Goal: Check status: Check status

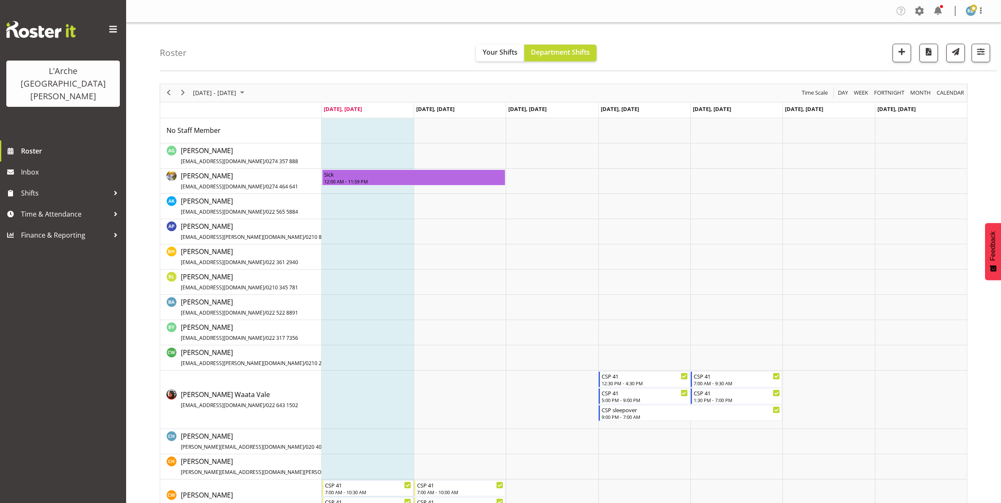
click at [223, 87] on span "[DATE] - [DATE]" at bounding box center [214, 92] width 45 height 11
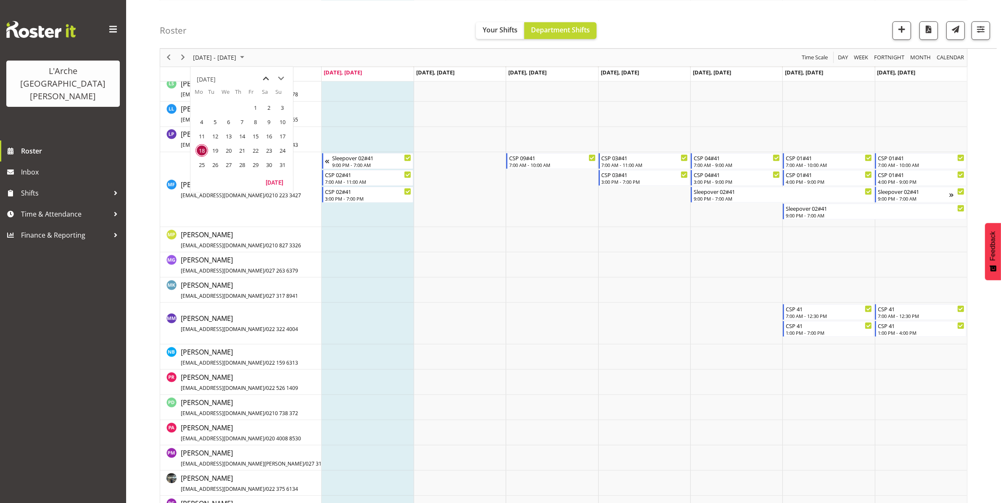
click at [263, 78] on span "previous month" at bounding box center [266, 78] width 15 height 15
click at [283, 106] on span "1" at bounding box center [282, 107] width 13 height 13
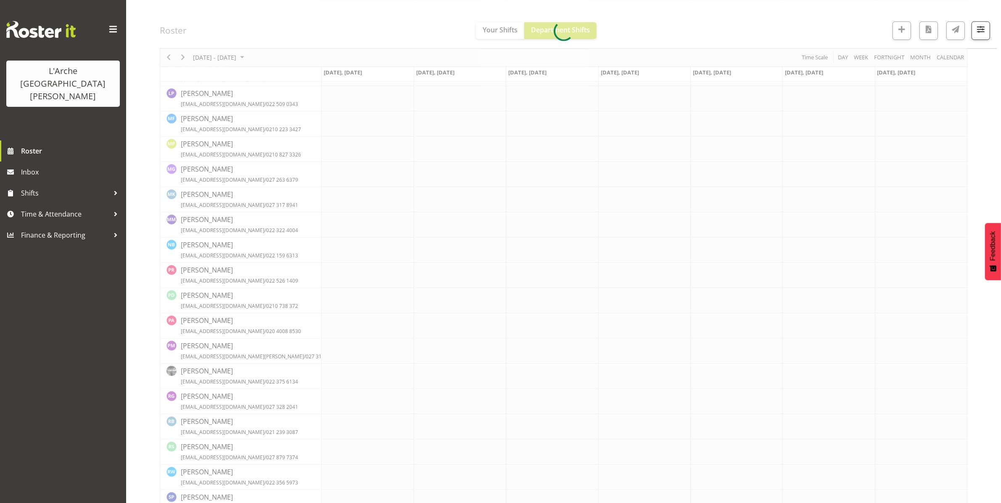
scroll to position [0, 0]
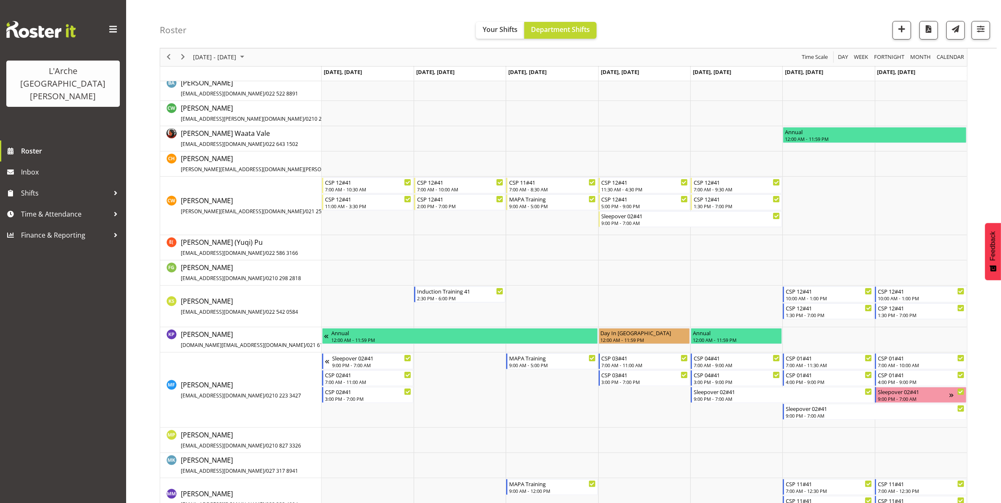
scroll to position [125, 0]
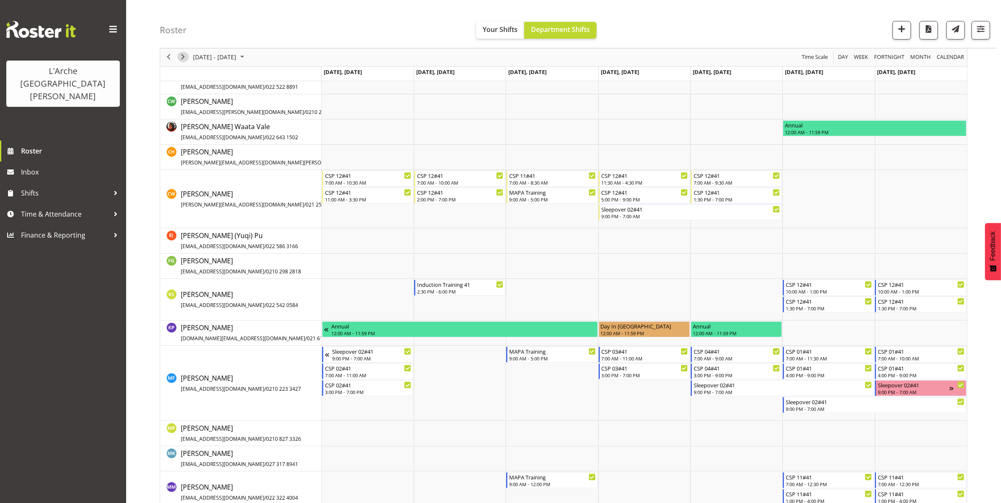
click at [181, 59] on span "Next" at bounding box center [183, 57] width 10 height 11
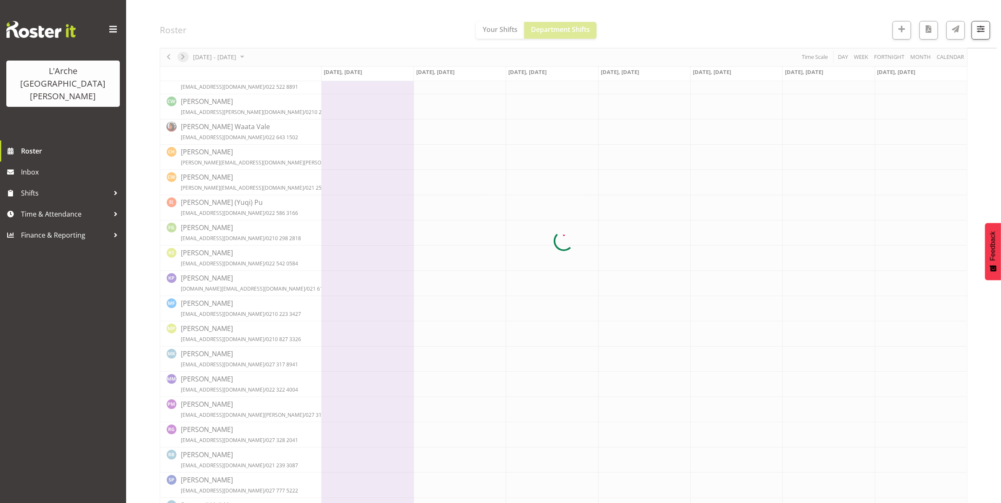
scroll to position [0, 0]
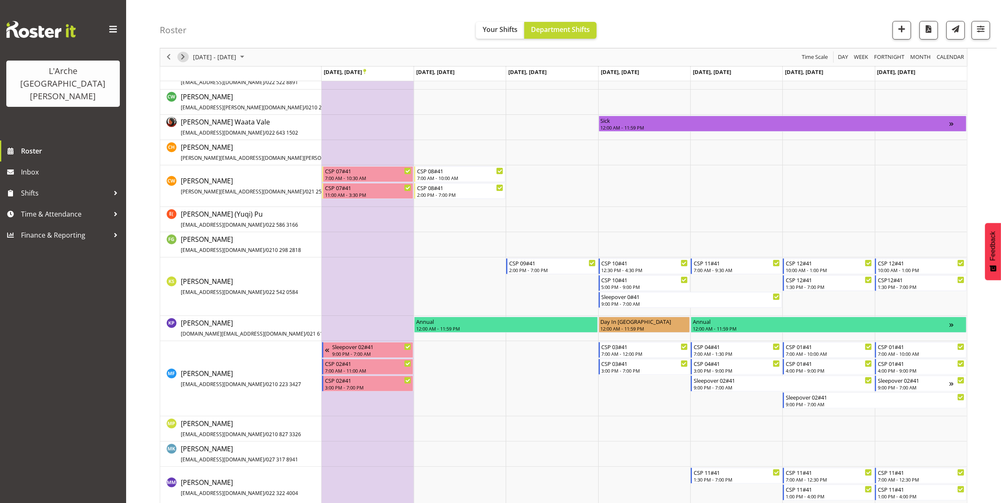
scroll to position [130, 0]
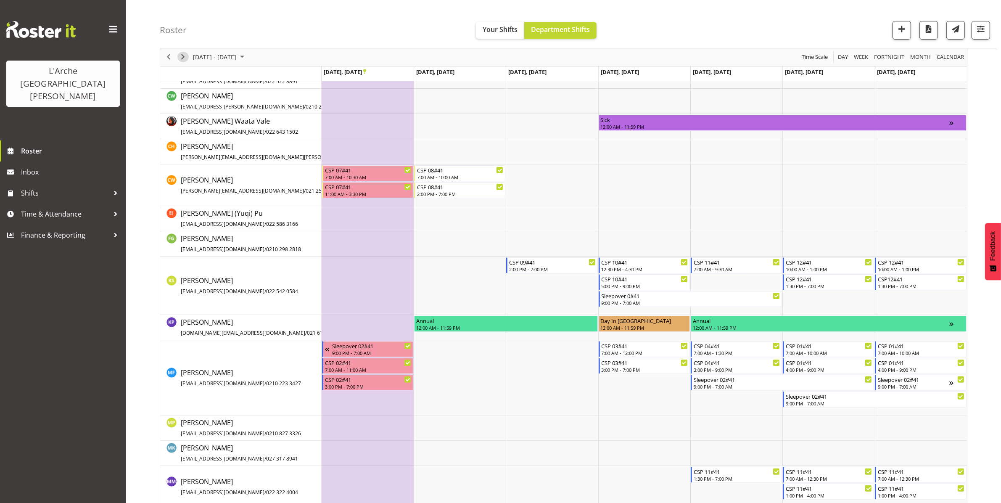
click at [181, 57] on span "Next" at bounding box center [183, 57] width 10 height 11
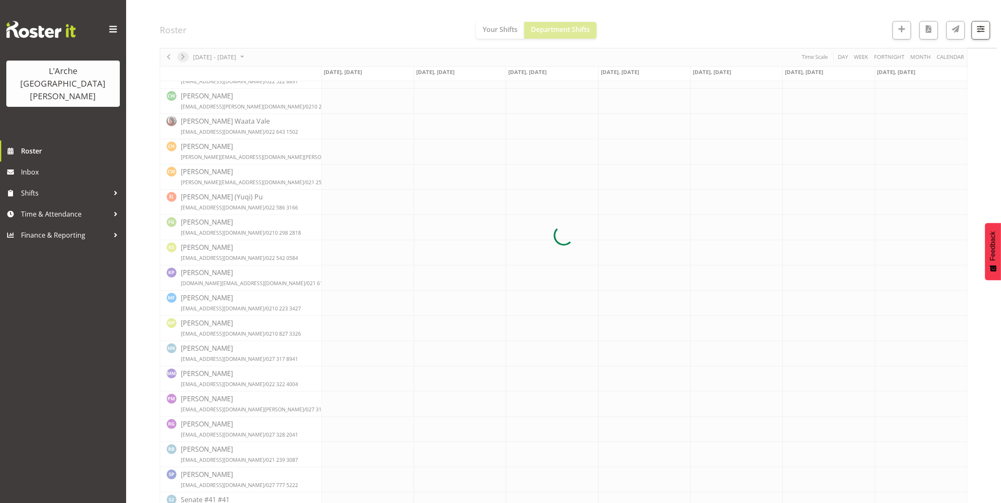
scroll to position [0, 0]
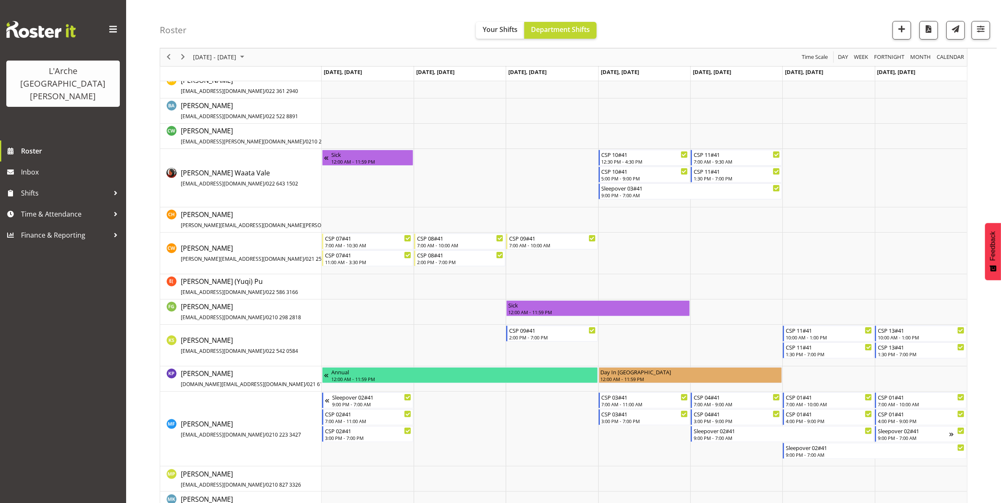
scroll to position [85, 0]
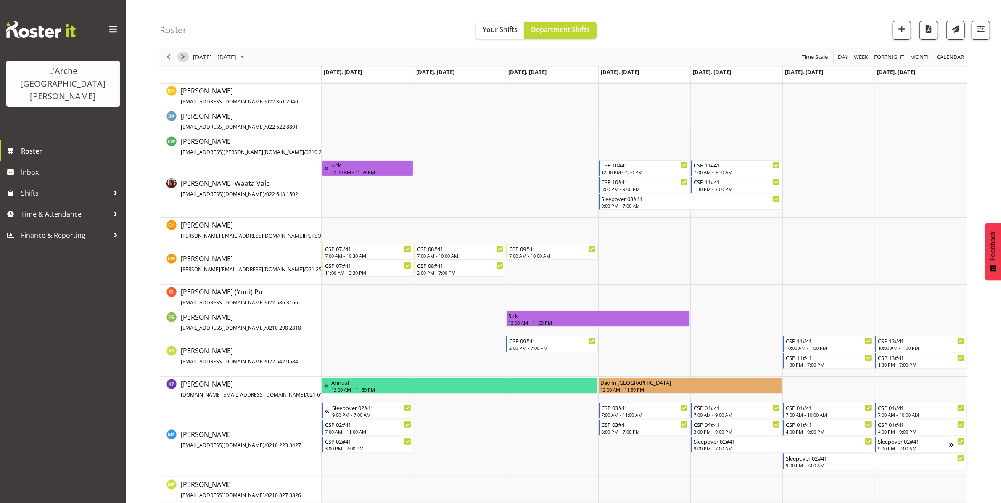
click at [185, 55] on span "Next" at bounding box center [183, 57] width 10 height 11
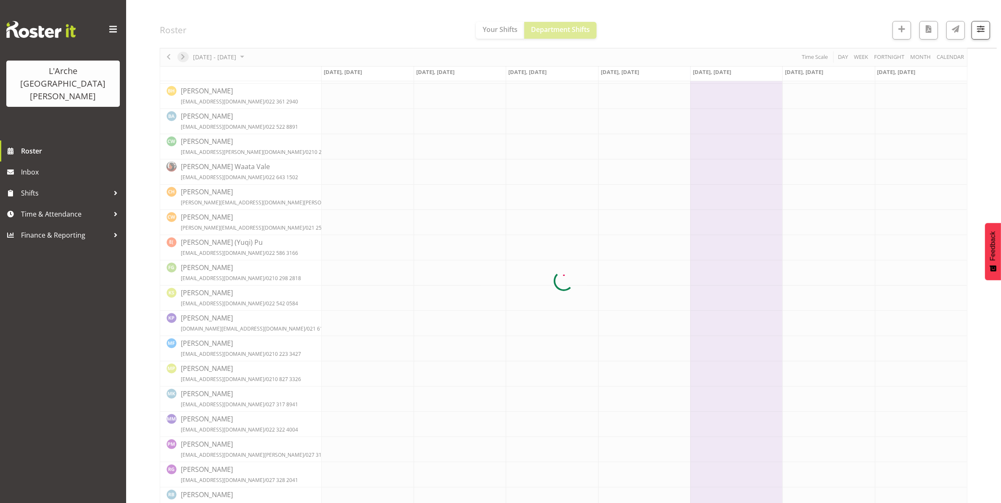
scroll to position [0, 0]
